Goal: Task Accomplishment & Management: Complete application form

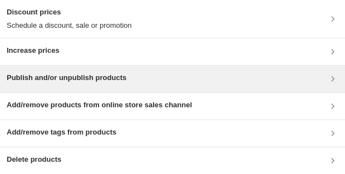
click at [158, 79] on div "Publish and/or unpublish products" at bounding box center [173, 78] width 332 height 13
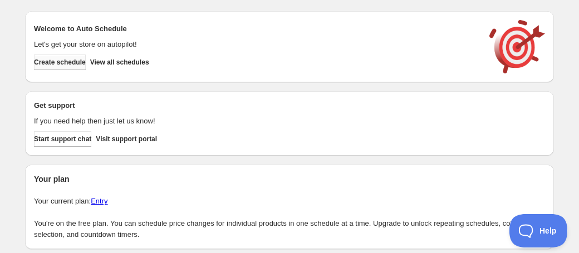
click at [81, 65] on span "Create schedule" at bounding box center [60, 62] width 52 height 9
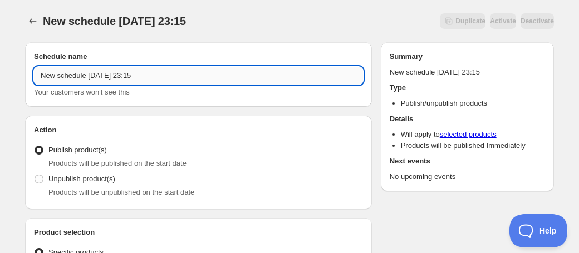
click at [161, 76] on input "New schedule Sep 26 2025 23:15" at bounding box center [198, 76] width 329 height 18
click at [185, 77] on input "New schedule Sep 26 2025 23:15" at bounding box center [198, 76] width 329 height 18
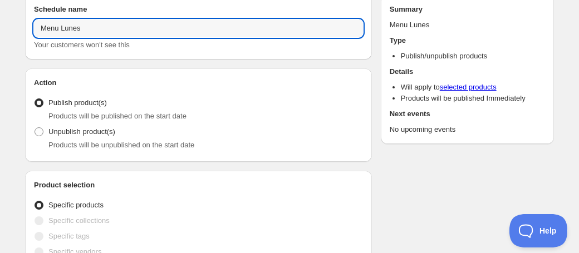
scroll to position [65, 0]
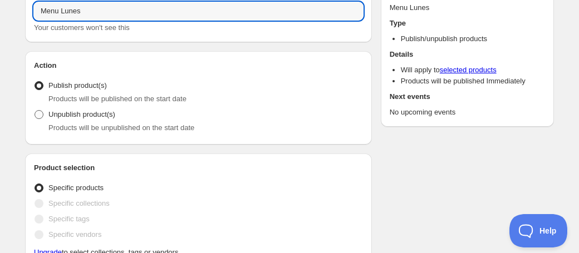
type input "Menu Lunes"
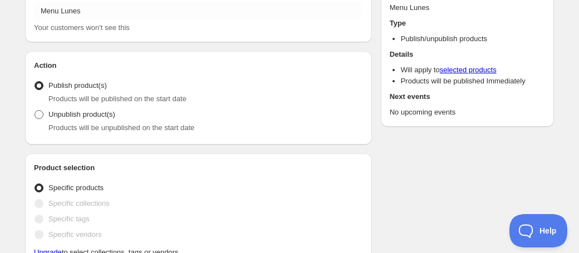
click at [95, 117] on span "Unpublish product(s)" at bounding box center [81, 114] width 67 height 8
click at [35, 111] on input "Unpublish product(s)" at bounding box center [35, 110] width 1 height 1
radio input "true"
click at [103, 84] on span "Publish product(s)" at bounding box center [77, 85] width 58 height 8
click at [35, 82] on input "Publish product(s)" at bounding box center [35, 81] width 1 height 1
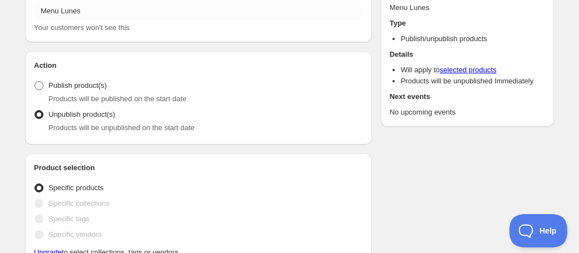
radio input "true"
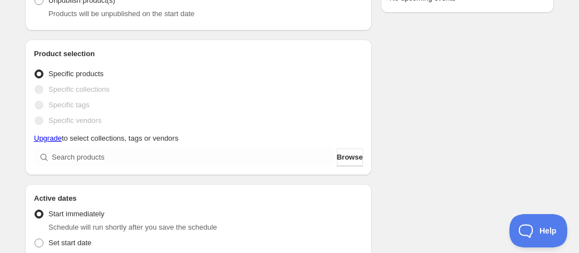
scroll to position [174, 0]
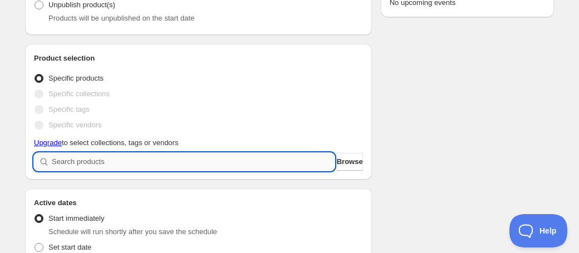
click at [102, 163] on input "search" at bounding box center [193, 162] width 283 height 18
type input "m"
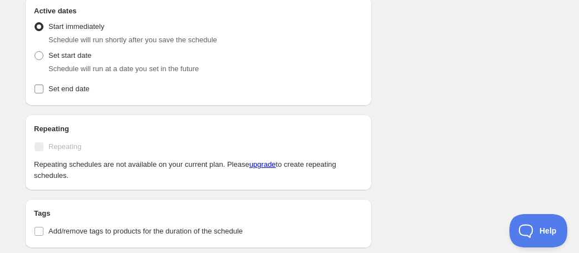
scroll to position [411, 0]
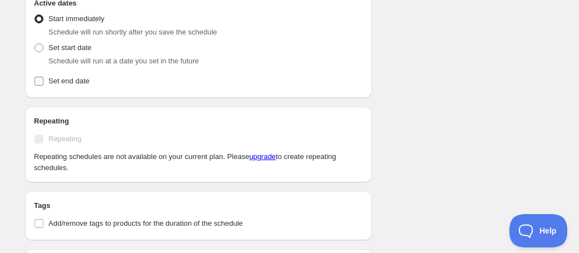
click at [77, 85] on span "Set end date" at bounding box center [68, 81] width 41 height 11
click at [43, 85] on input "Set end date" at bounding box center [39, 81] width 9 height 9
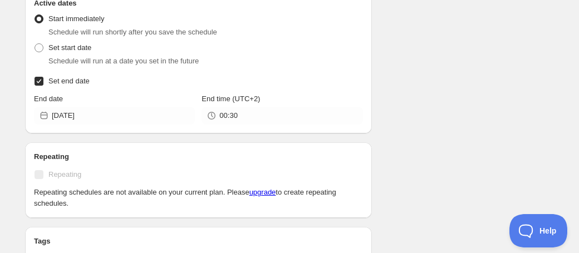
click at [45, 85] on label "Set end date" at bounding box center [198, 81] width 329 height 16
click at [43, 85] on input "Set end date" at bounding box center [39, 81] width 9 height 9
checkbox input "false"
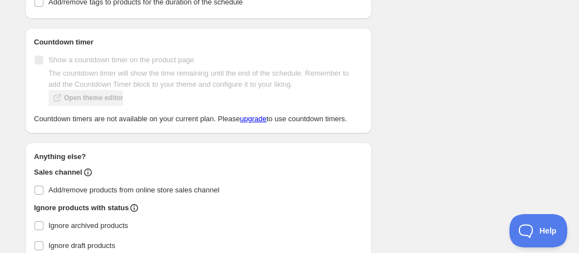
scroll to position [700, 0]
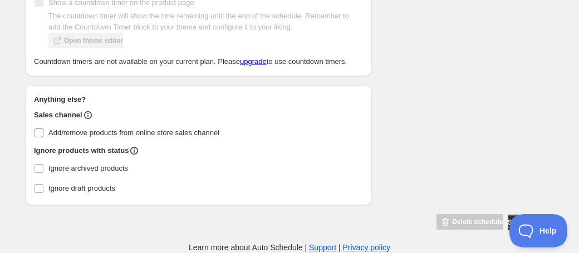
click at [43, 135] on span at bounding box center [39, 133] width 10 height 10
click at [43, 135] on input "Add/remove products from online store sales channel" at bounding box center [39, 133] width 9 height 9
click at [42, 130] on input "Add/remove products from online store sales channel" at bounding box center [39, 133] width 9 height 9
checkbox input "false"
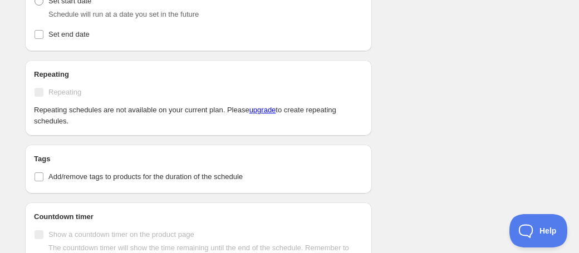
scroll to position [456, 0]
click at [276, 111] on link "upgrade" at bounding box center [262, 111] width 27 height 8
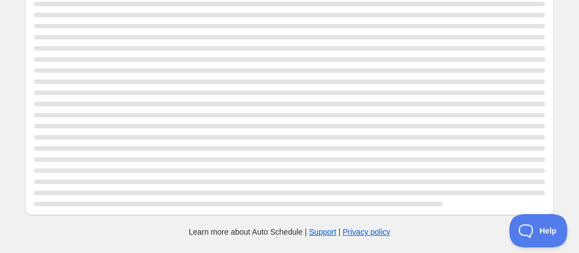
scroll to position [78, 0]
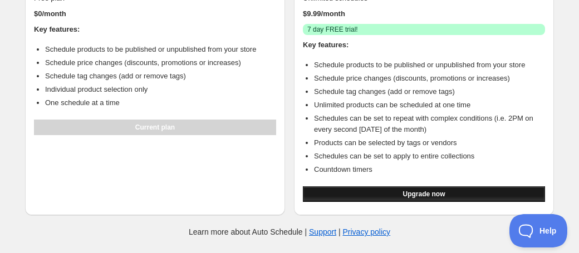
click at [367, 194] on button "Upgrade now" at bounding box center [424, 194] width 242 height 16
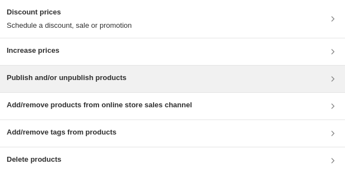
click at [99, 82] on h3 "Publish and/or unpublish products" at bounding box center [67, 77] width 120 height 11
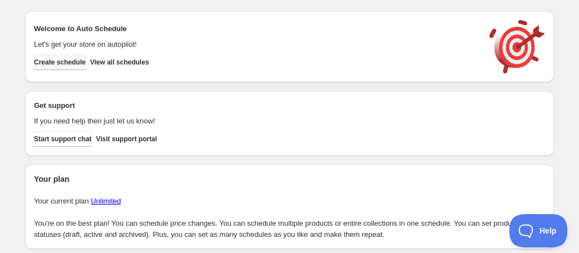
click at [80, 63] on span "Create schedule" at bounding box center [60, 62] width 52 height 9
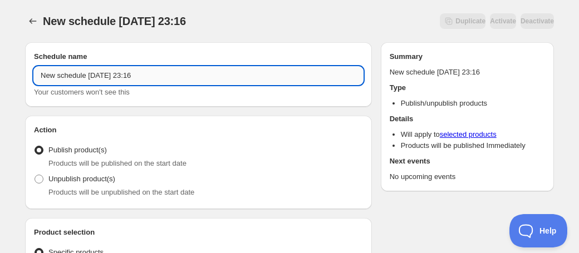
click at [126, 77] on input "New schedule Sep 26 2025 23:16" at bounding box center [198, 76] width 329 height 18
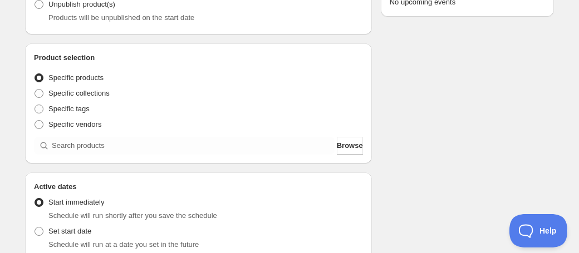
scroll to position [185, 0]
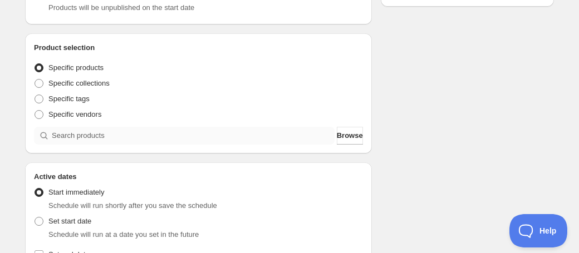
type input "Menu Lunes"
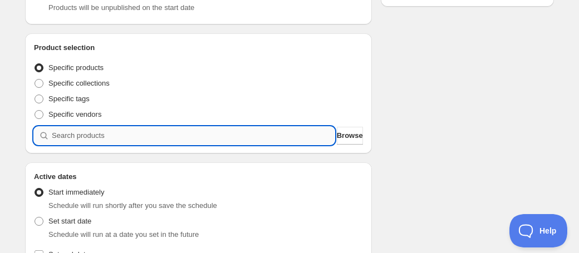
click at [61, 137] on input "search" at bounding box center [193, 136] width 283 height 18
type input "m"
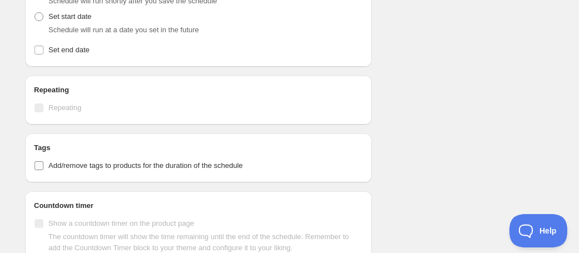
scroll to position [429, 0]
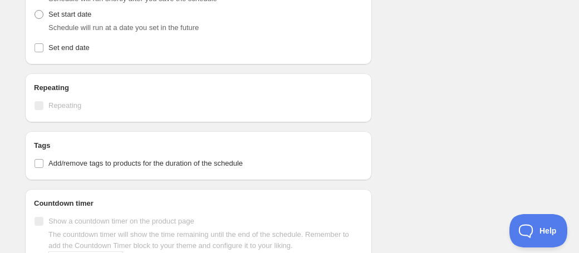
click at [62, 99] on label "Repeating" at bounding box center [198, 106] width 329 height 16
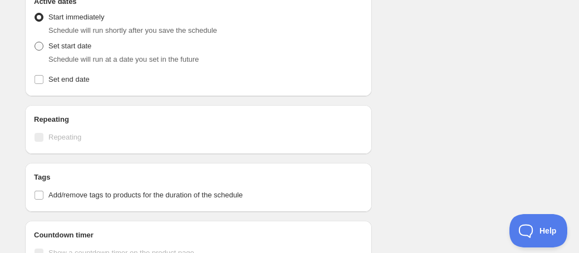
scroll to position [370, 0]
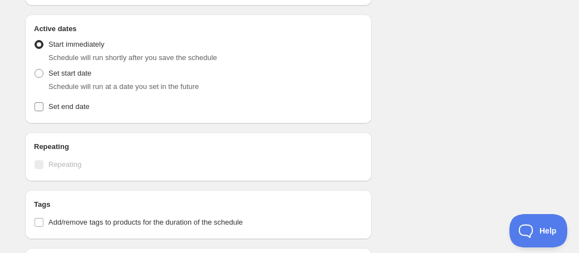
click at [43, 109] on input "Set end date" at bounding box center [39, 106] width 9 height 9
checkbox input "true"
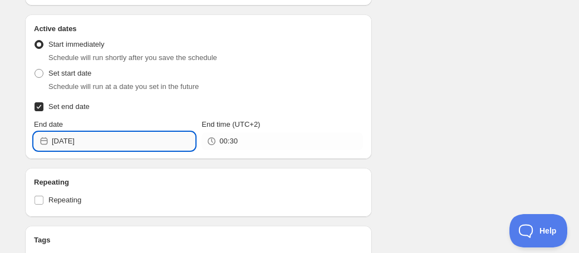
click at [76, 141] on input "2025-09-27" at bounding box center [123, 141] width 143 height 18
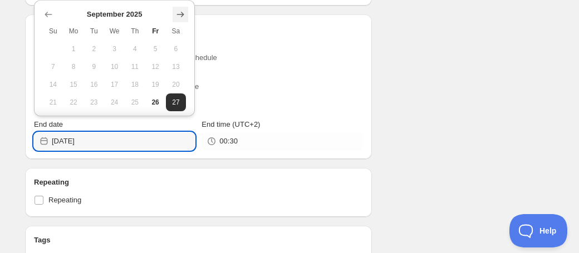
click at [175, 16] on icon "Show next month, October 2025" at bounding box center [180, 14] width 11 height 11
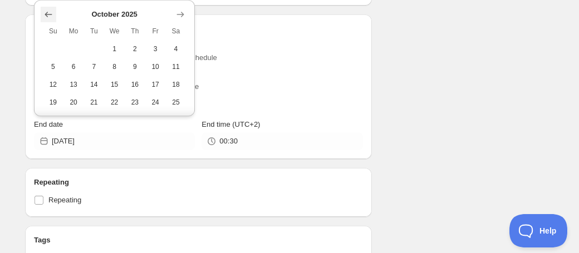
click at [51, 21] on button "Show previous month, September 2025" at bounding box center [49, 15] width 16 height 16
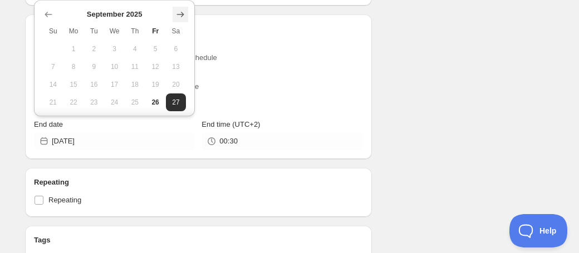
click at [181, 13] on icon "Show next month, October 2025" at bounding box center [180, 14] width 11 height 11
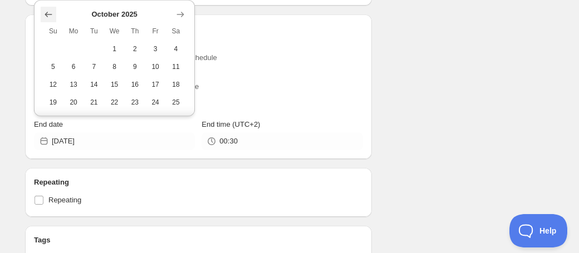
click at [47, 13] on icon "Show previous month, September 2025" at bounding box center [48, 14] width 11 height 11
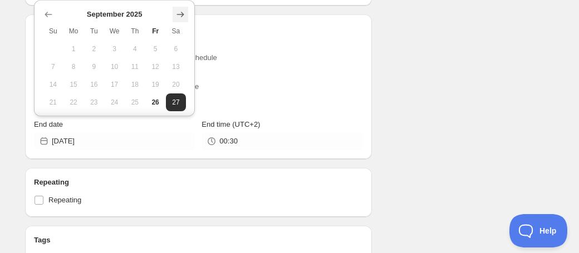
click at [182, 17] on icon "Show next month, October 2025" at bounding box center [180, 14] width 11 height 11
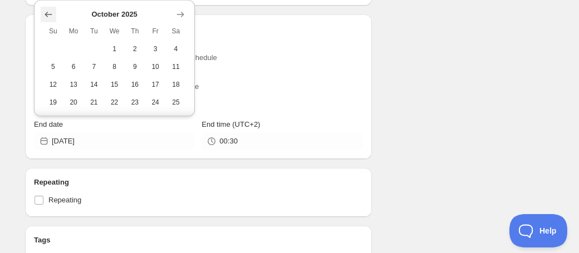
click at [46, 19] on icon "Show previous month, September 2025" at bounding box center [48, 14] width 11 height 11
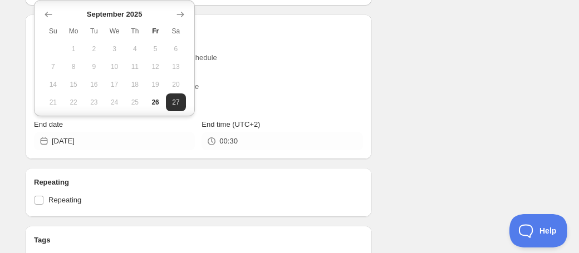
scroll to position [22, 0]
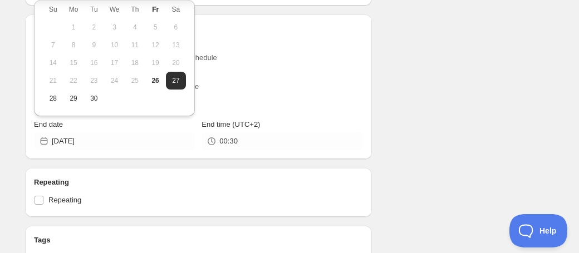
click at [47, 107] on div "September 2025 Su Mo Tu We Th Fr Sa 1 2 3 4 5 6 7 8 9 10 11 12 13 14 15 16 17 1…" at bounding box center [114, 47] width 161 height 138
click at [67, 105] on button "29" at bounding box center [73, 99] width 21 height 18
type input "2025-09-29"
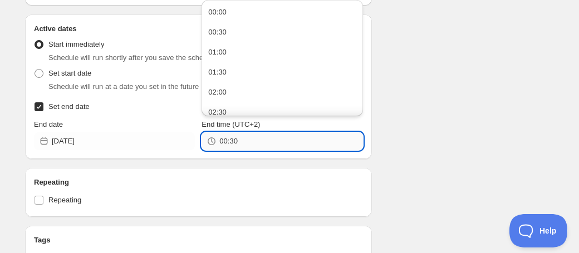
click at [233, 139] on input "00:30" at bounding box center [290, 141] width 143 height 18
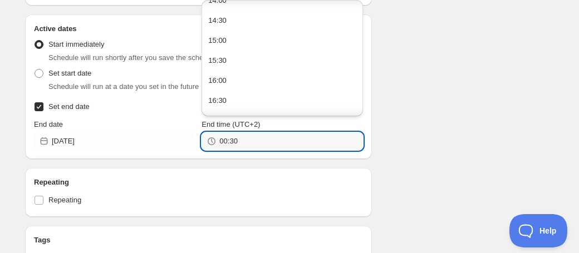
scroll to position [850, 0]
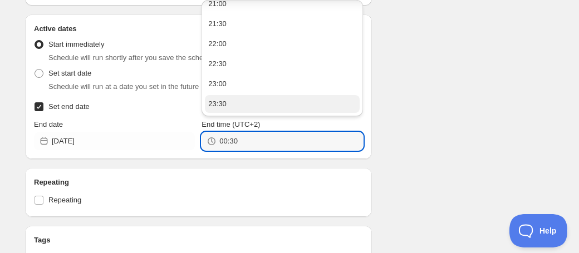
click at [235, 104] on button "23:30" at bounding box center [282, 104] width 154 height 18
type input "23:30"
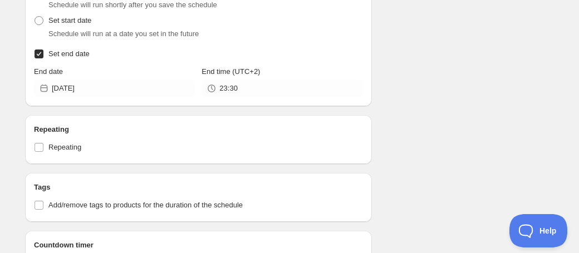
scroll to position [440, 0]
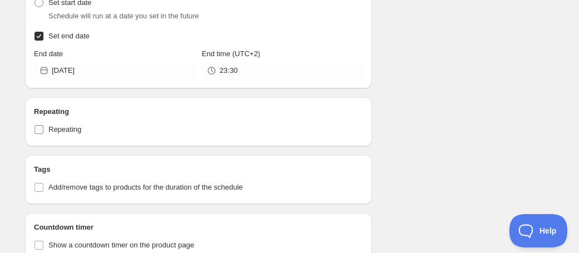
click at [42, 128] on input "Repeating" at bounding box center [39, 129] width 9 height 9
checkbox input "true"
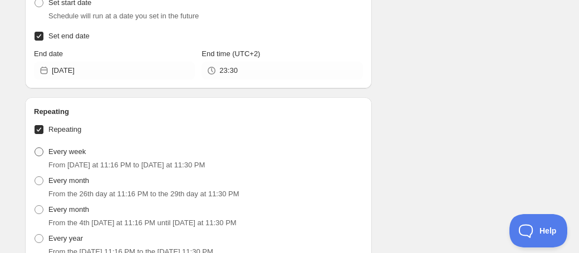
click at [43, 154] on span at bounding box center [39, 152] width 9 height 9
click at [35, 148] on input "Every week" at bounding box center [35, 148] width 1 height 1
radio input "true"
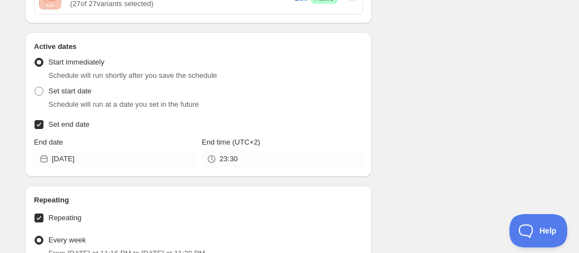
scroll to position [337, 0]
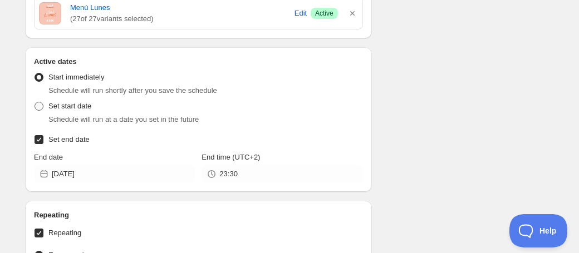
click at [76, 106] on span "Set start date" at bounding box center [69, 106] width 43 height 8
click at [35, 102] on input "Set start date" at bounding box center [35, 102] width 1 height 1
radio input "true"
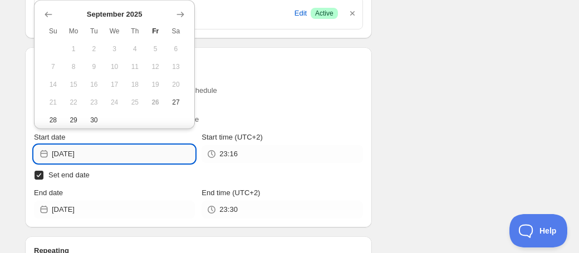
click at [95, 158] on input "2025-09-26" at bounding box center [123, 154] width 143 height 18
click at [75, 119] on span "29" at bounding box center [74, 120] width 12 height 9
type input "2025-09-29"
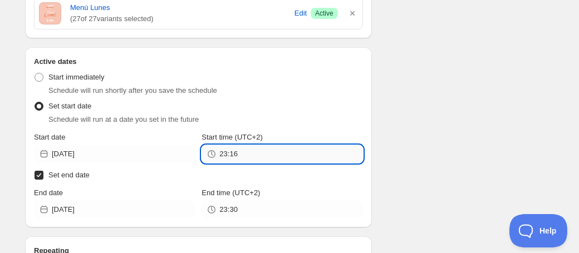
click at [258, 150] on input "23:16" at bounding box center [290, 154] width 143 height 18
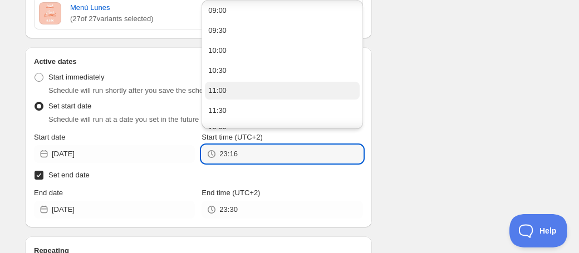
scroll to position [362, 0]
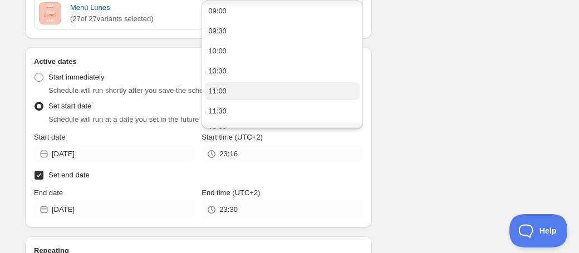
click at [252, 90] on button "11:00" at bounding box center [282, 91] width 154 height 18
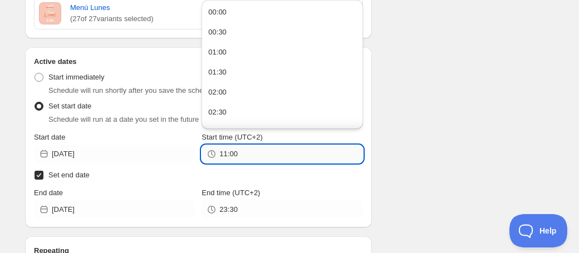
click at [251, 158] on input "11:00" at bounding box center [290, 154] width 143 height 18
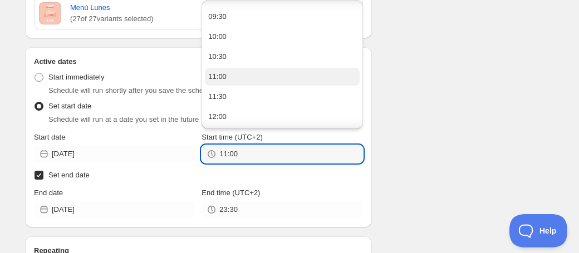
scroll to position [366, 0]
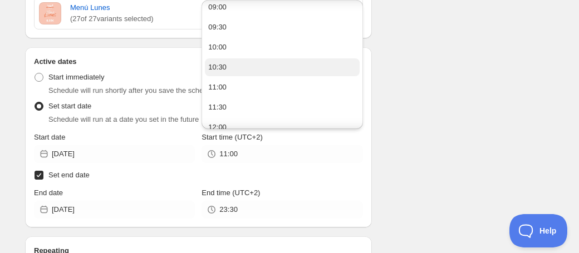
click at [256, 70] on button "10:30" at bounding box center [282, 67] width 154 height 18
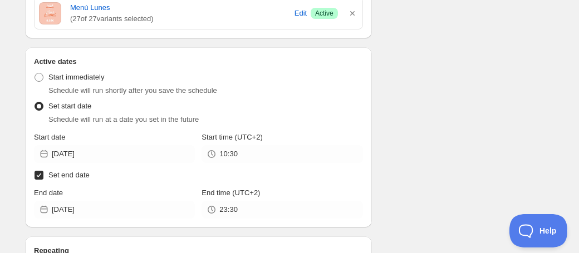
scroll to position [376, 0]
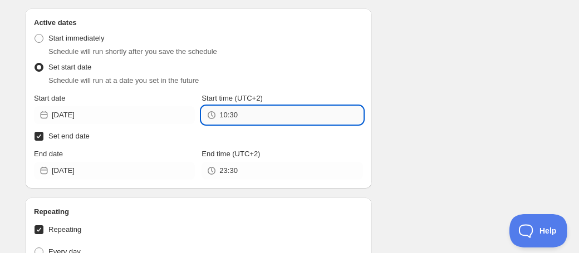
click at [264, 113] on input "10:30" at bounding box center [290, 115] width 143 height 18
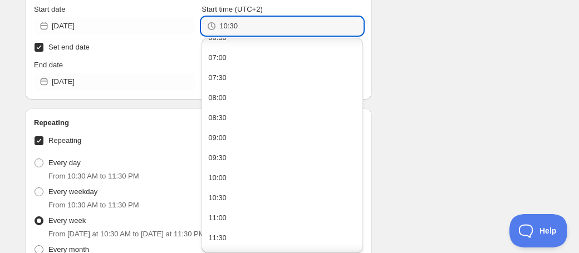
scroll to position [322, 0]
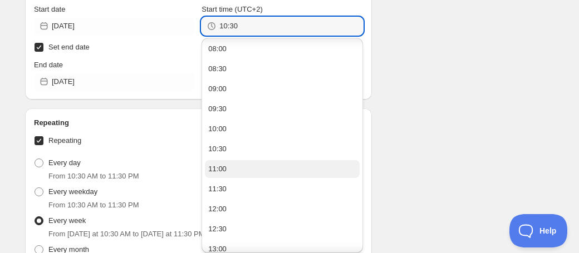
click at [249, 166] on button "11:00" at bounding box center [282, 169] width 154 height 18
type input "11:00"
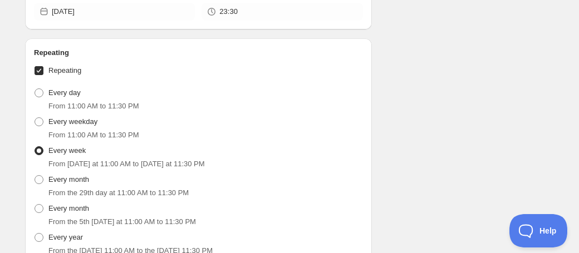
scroll to position [502, 0]
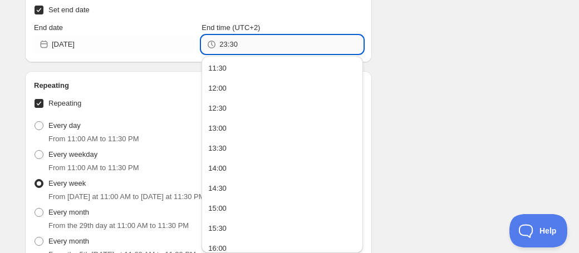
click at [315, 45] on input "23:30" at bounding box center [290, 45] width 143 height 18
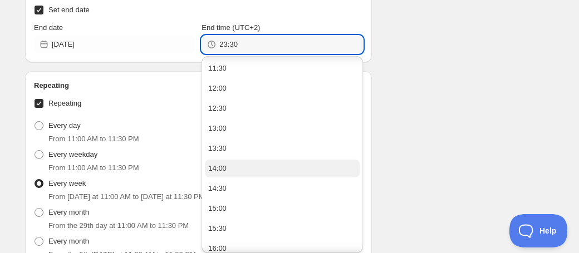
scroll to position [308, 0]
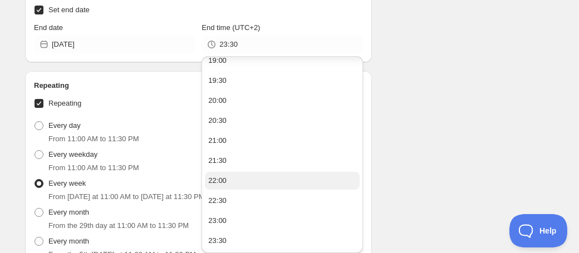
click at [274, 179] on button "22:00" at bounding box center [282, 181] width 154 height 18
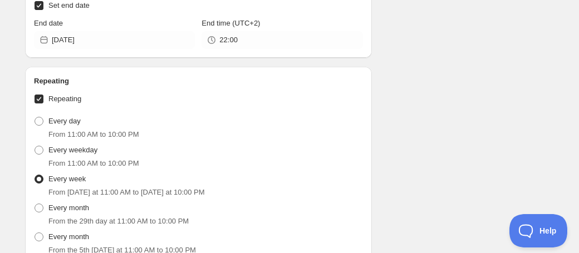
scroll to position [505, 0]
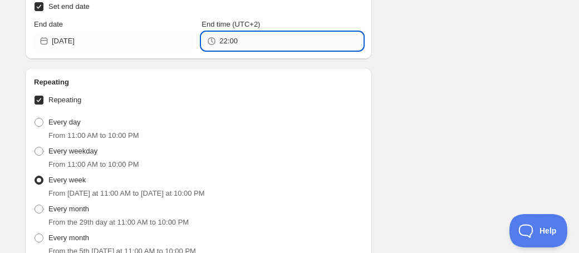
click at [288, 48] on input "22:00" at bounding box center [290, 41] width 143 height 18
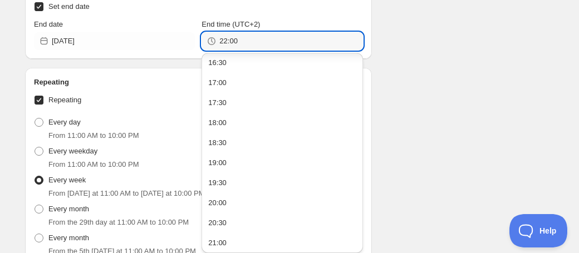
scroll to position [305, 0]
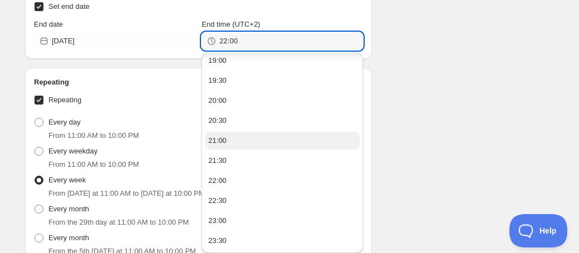
click at [259, 144] on button "21:00" at bounding box center [282, 141] width 154 height 18
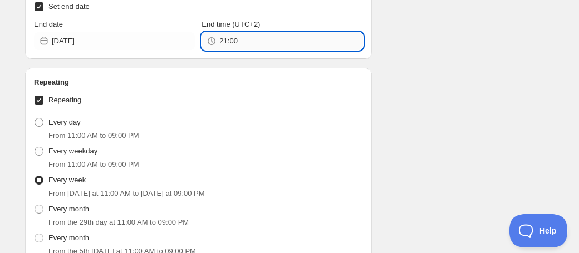
click at [322, 48] on input "21:00" at bounding box center [290, 41] width 143 height 18
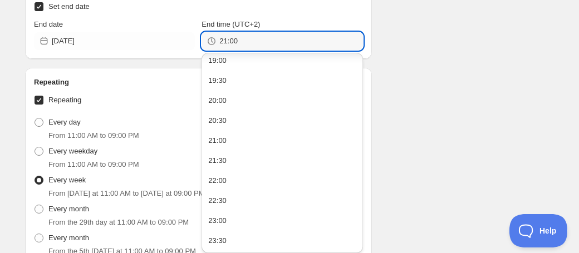
click at [421, 89] on div "Schedule name Menu Lunes Your customers won't see this Action Action Publish pr…" at bounding box center [285, 103] width 538 height 1150
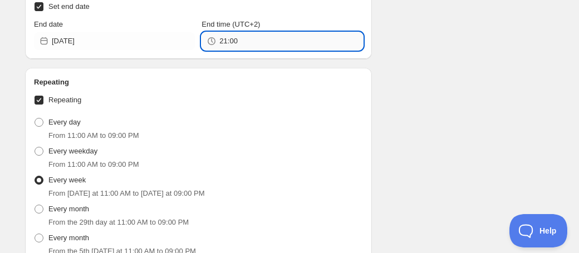
click at [340, 38] on input "21:00" at bounding box center [290, 41] width 143 height 18
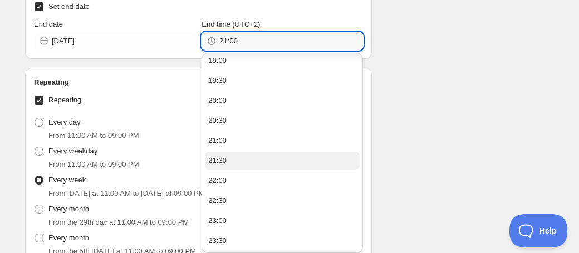
click at [273, 165] on button "21:30" at bounding box center [282, 161] width 154 height 18
type input "21:30"
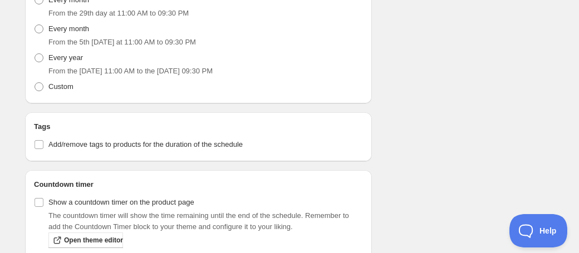
scroll to position [826, 0]
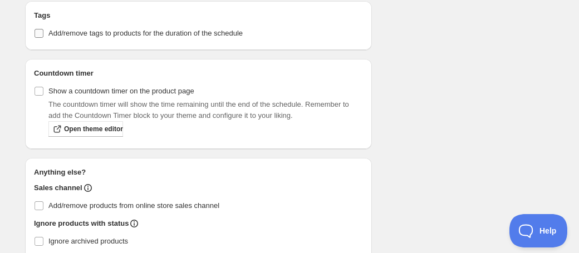
click at [160, 34] on span "Add/remove tags to products for the duration of the schedule" at bounding box center [145, 33] width 194 height 8
click at [43, 34] on input "Add/remove tags to products for the duration of the schedule" at bounding box center [39, 33] width 9 height 9
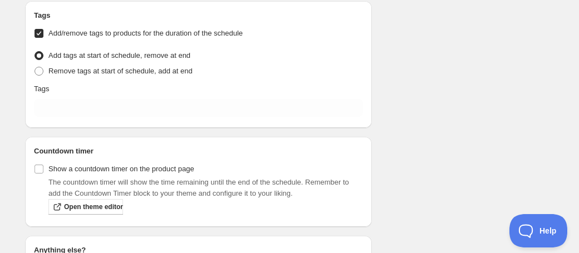
click at [160, 35] on span "Add/remove tags to products for the duration of the schedule" at bounding box center [145, 33] width 194 height 8
click at [43, 35] on input "Add/remove tags to products for the duration of the schedule" at bounding box center [39, 33] width 9 height 9
checkbox input "false"
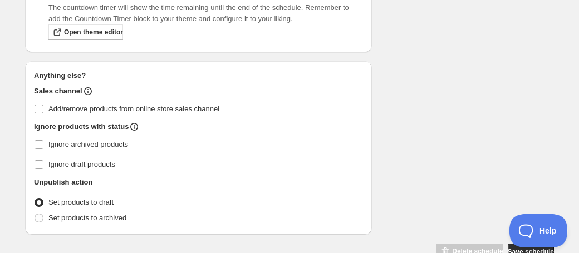
scroll to position [951, 0]
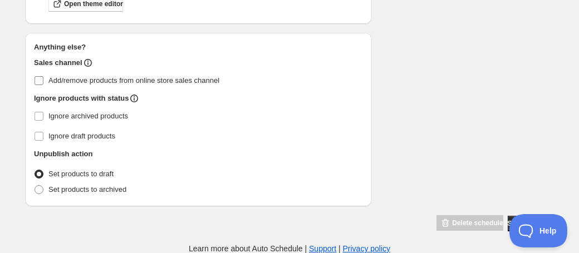
click at [170, 85] on span "Add/remove products from online store sales channel" at bounding box center [133, 80] width 171 height 11
click at [43, 85] on input "Add/remove products from online store sales channel" at bounding box center [39, 80] width 9 height 9
click at [170, 85] on span "Add/remove products from online store sales channel" at bounding box center [133, 80] width 171 height 11
click at [43, 85] on input "Add/remove products from online store sales channel" at bounding box center [39, 80] width 9 height 9
checkbox input "false"
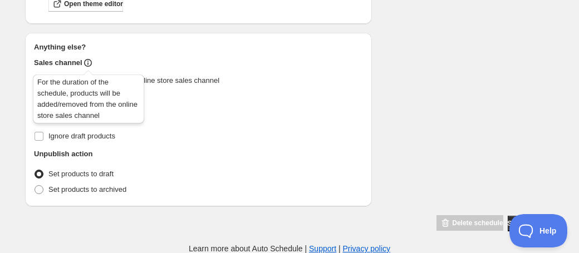
click at [90, 65] on icon at bounding box center [87, 62] width 11 height 11
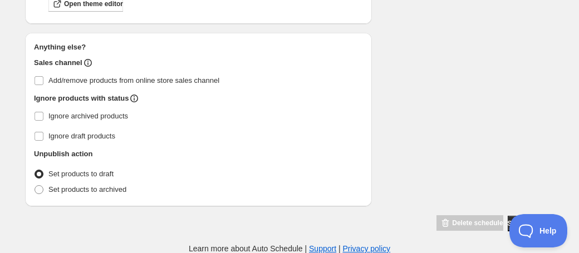
click at [149, 53] on div "Anything else? Sales channel Add/remove products from online store sales channe…" at bounding box center [198, 120] width 329 height 156
click at [508, 223] on span "Save schedule" at bounding box center [531, 223] width 46 height 9
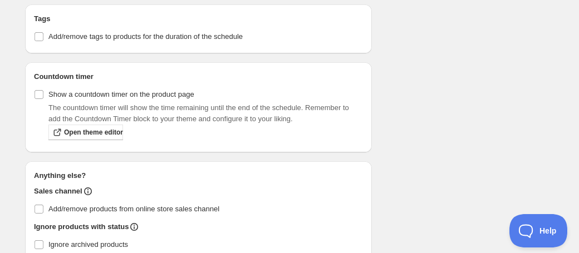
scroll to position [887, 0]
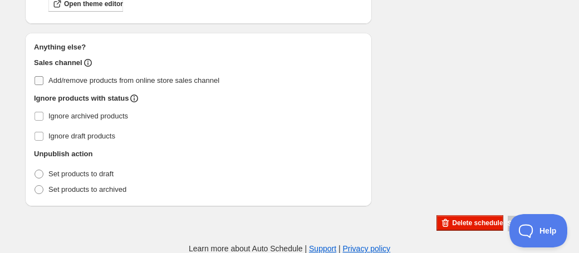
click at [117, 83] on span "Add/remove products from online store sales channel" at bounding box center [133, 80] width 171 height 8
click at [43, 83] on input "Add/remove products from online store sales channel" at bounding box center [39, 80] width 9 height 9
click at [508, 219] on button "Save schedule" at bounding box center [531, 224] width 46 height 16
click at [184, 85] on span "Add/remove products from online store sales channel" at bounding box center [133, 80] width 171 height 11
click at [43, 85] on input "Add/remove products from online store sales channel" at bounding box center [39, 80] width 9 height 9
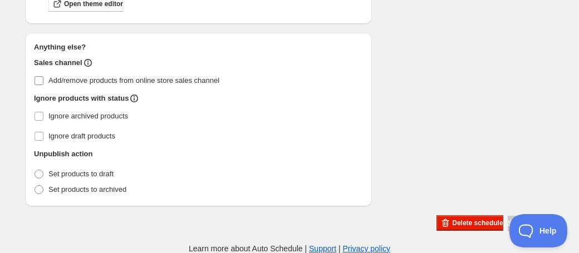
checkbox input "false"
click at [508, 220] on span "Save schedule" at bounding box center [531, 223] width 46 height 9
click at [536, 226] on span "Help" at bounding box center [534, 229] width 58 height 8
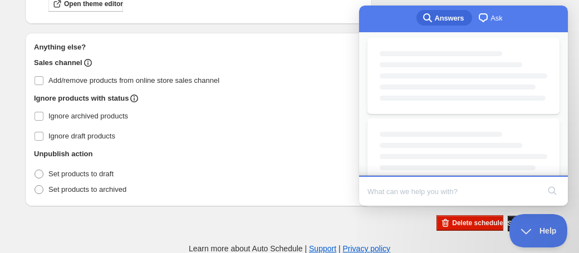
scroll to position [0, 0]
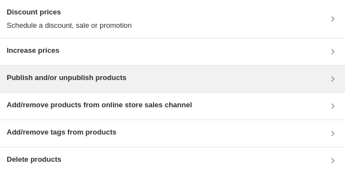
click at [71, 88] on div "Publish and/or unpublish products" at bounding box center [172, 79] width 345 height 27
